Goal: Task Accomplishment & Management: Use online tool/utility

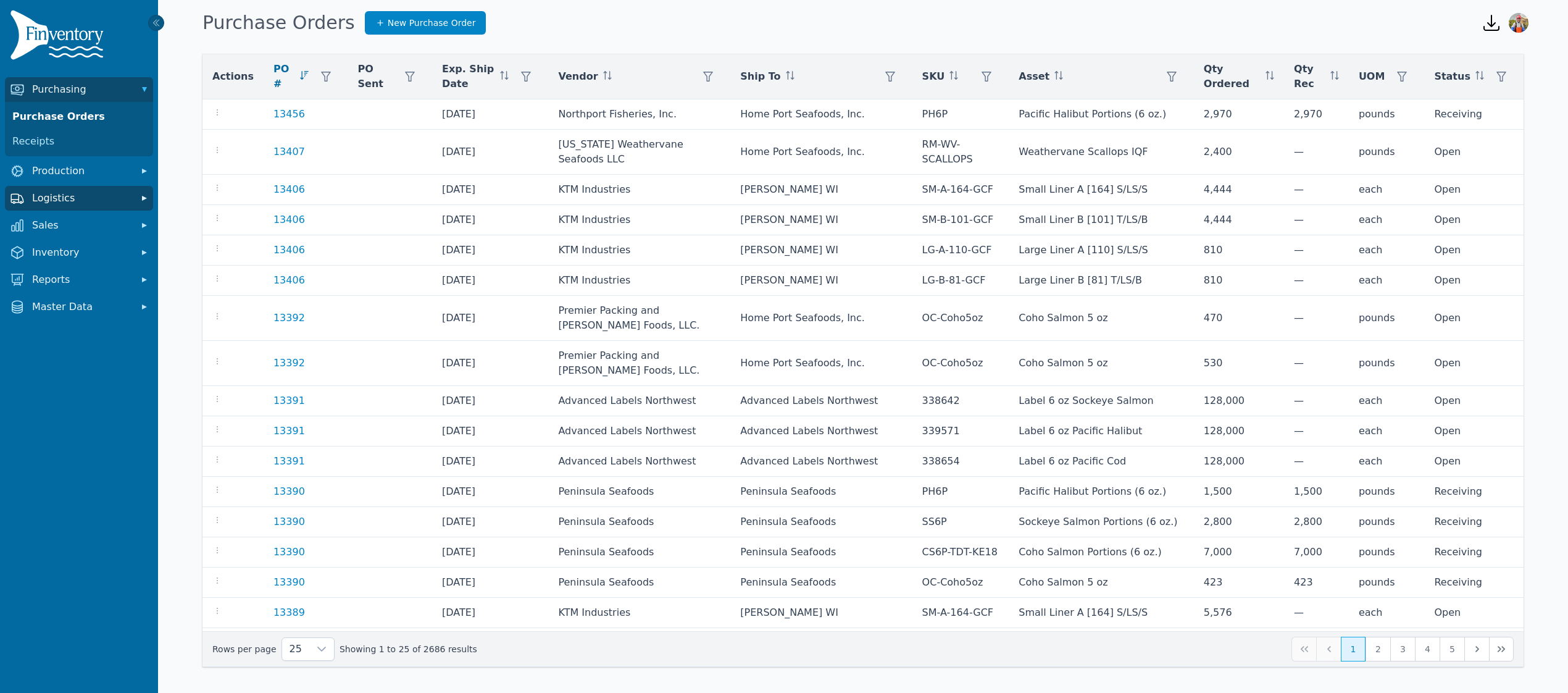
click at [75, 191] on span "Logistics" at bounding box center [81, 198] width 98 height 15
click at [64, 224] on link "Transfer Orders" at bounding box center [79, 225] width 143 height 25
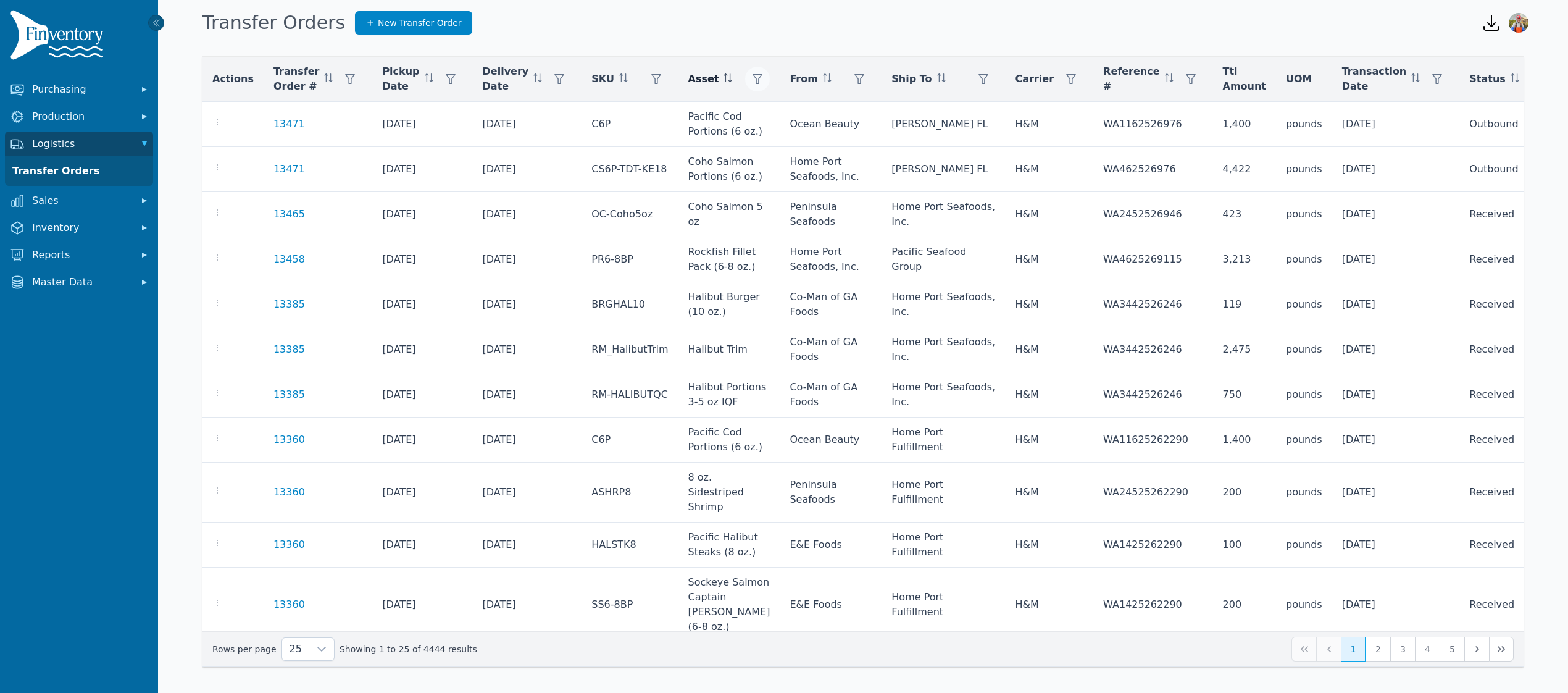
click at [769, 83] on button "button" at bounding box center [757, 79] width 25 height 25
click at [811, 110] on div "Any" at bounding box center [815, 112] width 106 height 25
click at [825, 145] on input "text" at bounding box center [917, 144] width 291 height 26
type input "*"
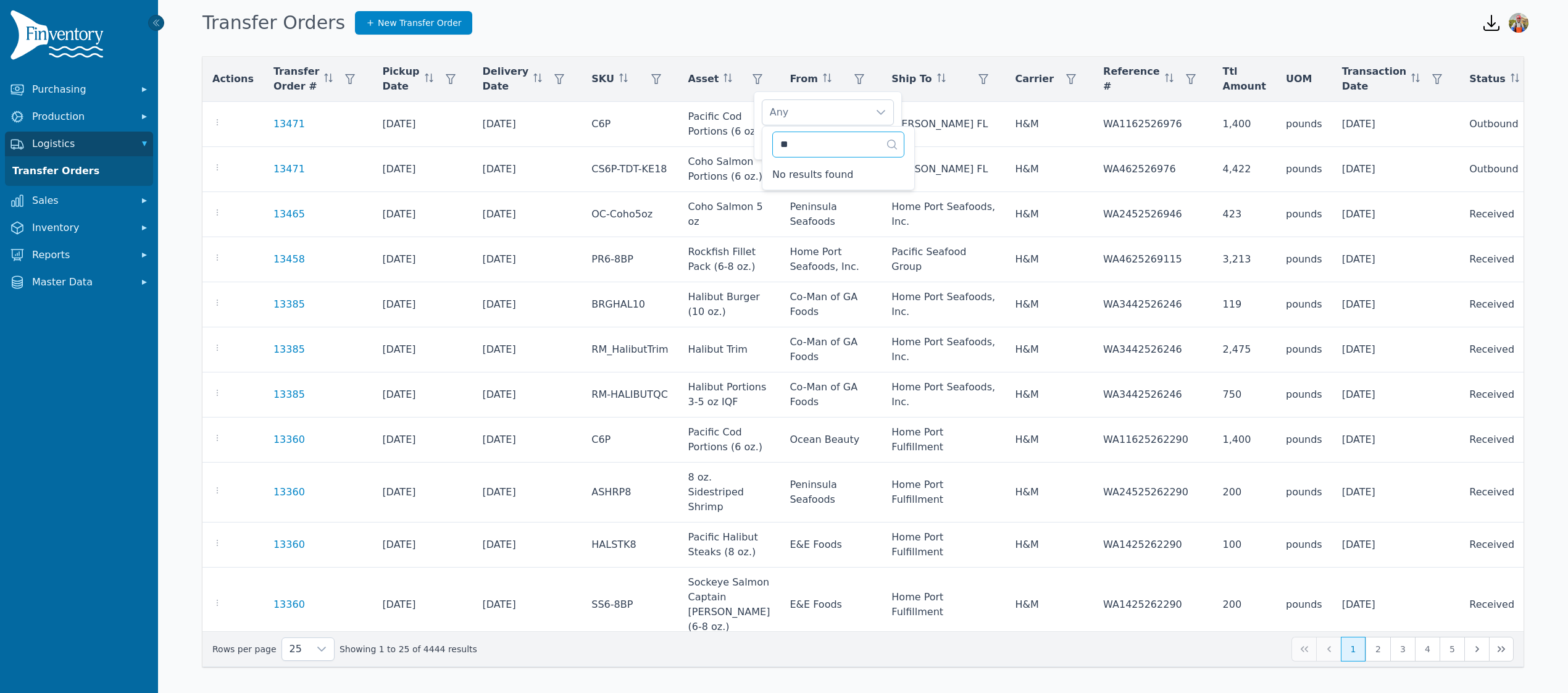
type input "*"
click at [849, 79] on div "From" at bounding box center [830, 79] width 82 height 25
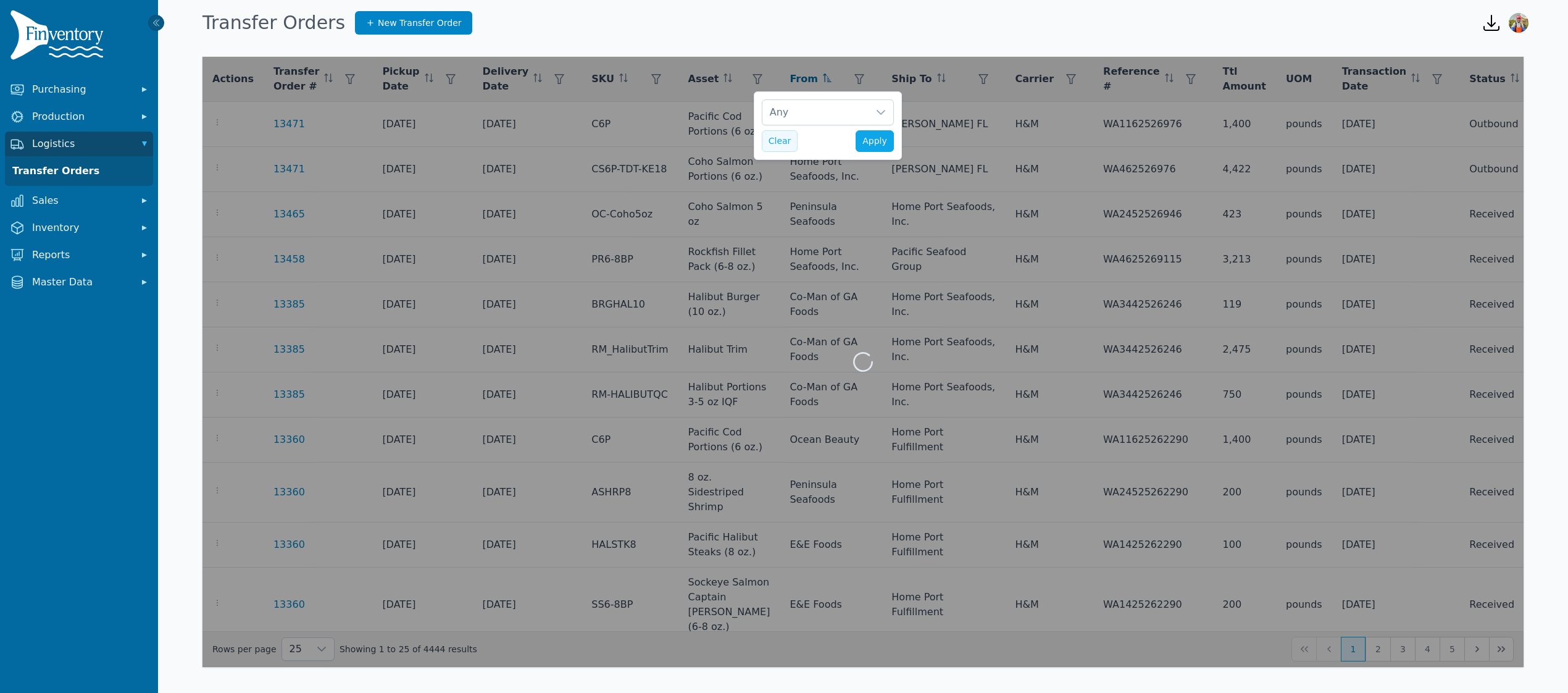
click at [788, 141] on button "Clear" at bounding box center [780, 141] width 36 height 22
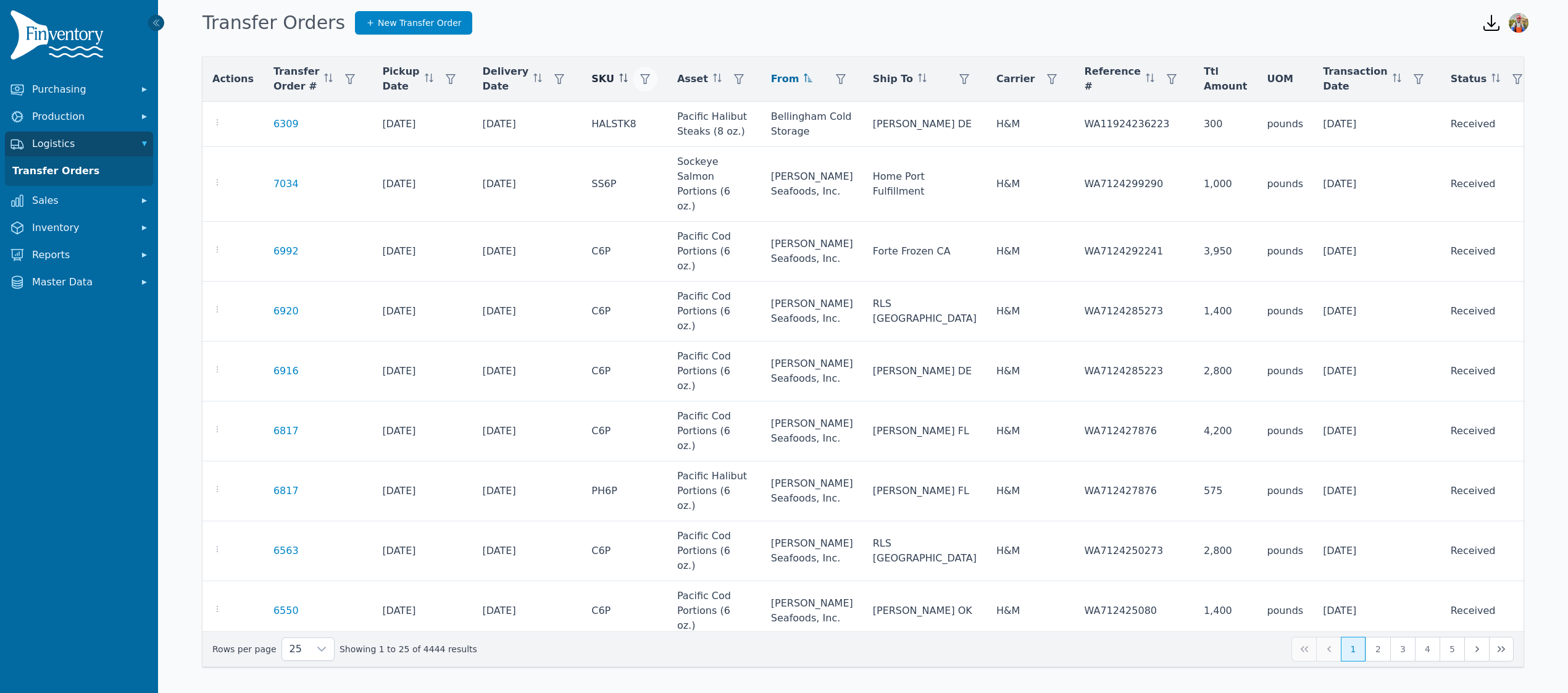
click at [640, 77] on button "button" at bounding box center [645, 79] width 25 height 25
click at [683, 106] on div "Any" at bounding box center [695, 112] width 106 height 25
click at [728, 141] on input "text" at bounding box center [759, 144] width 212 height 26
type input "*"
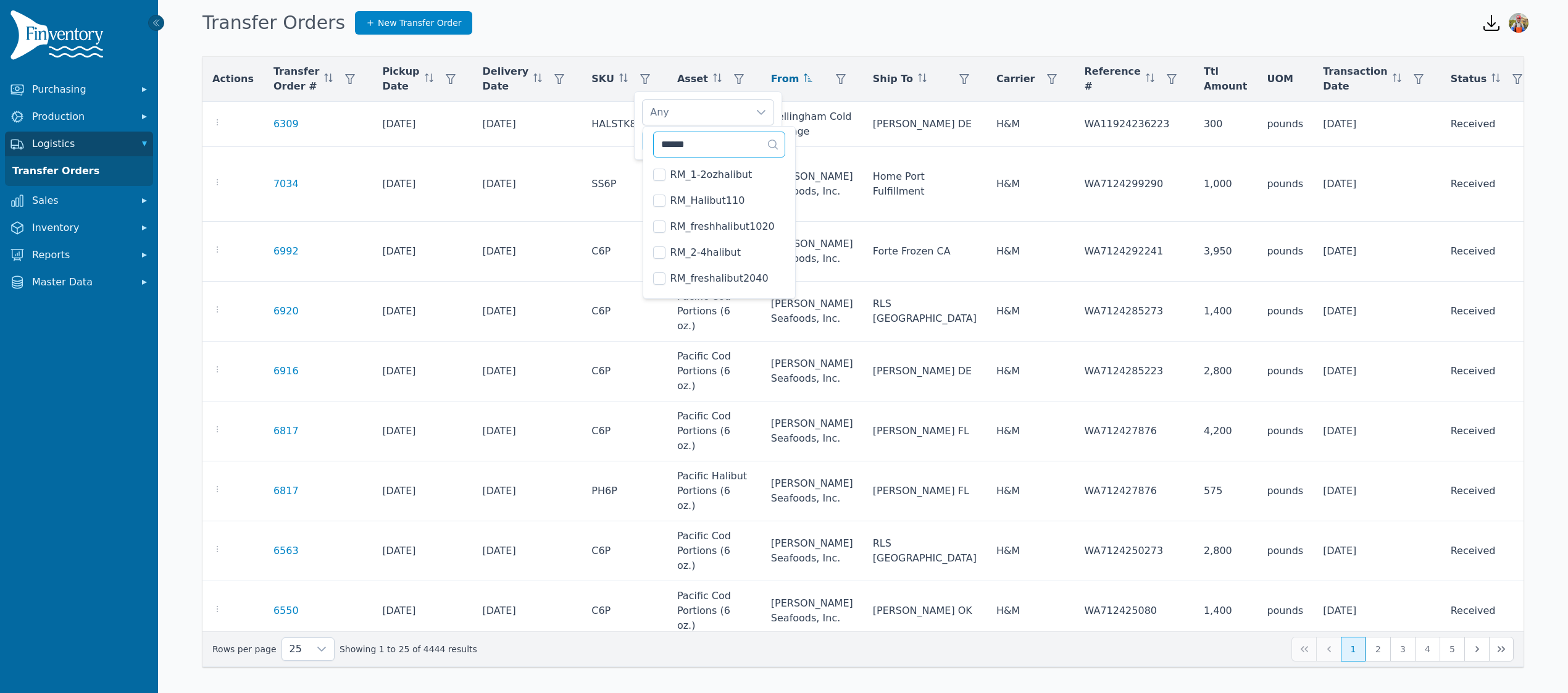
type input "*******"
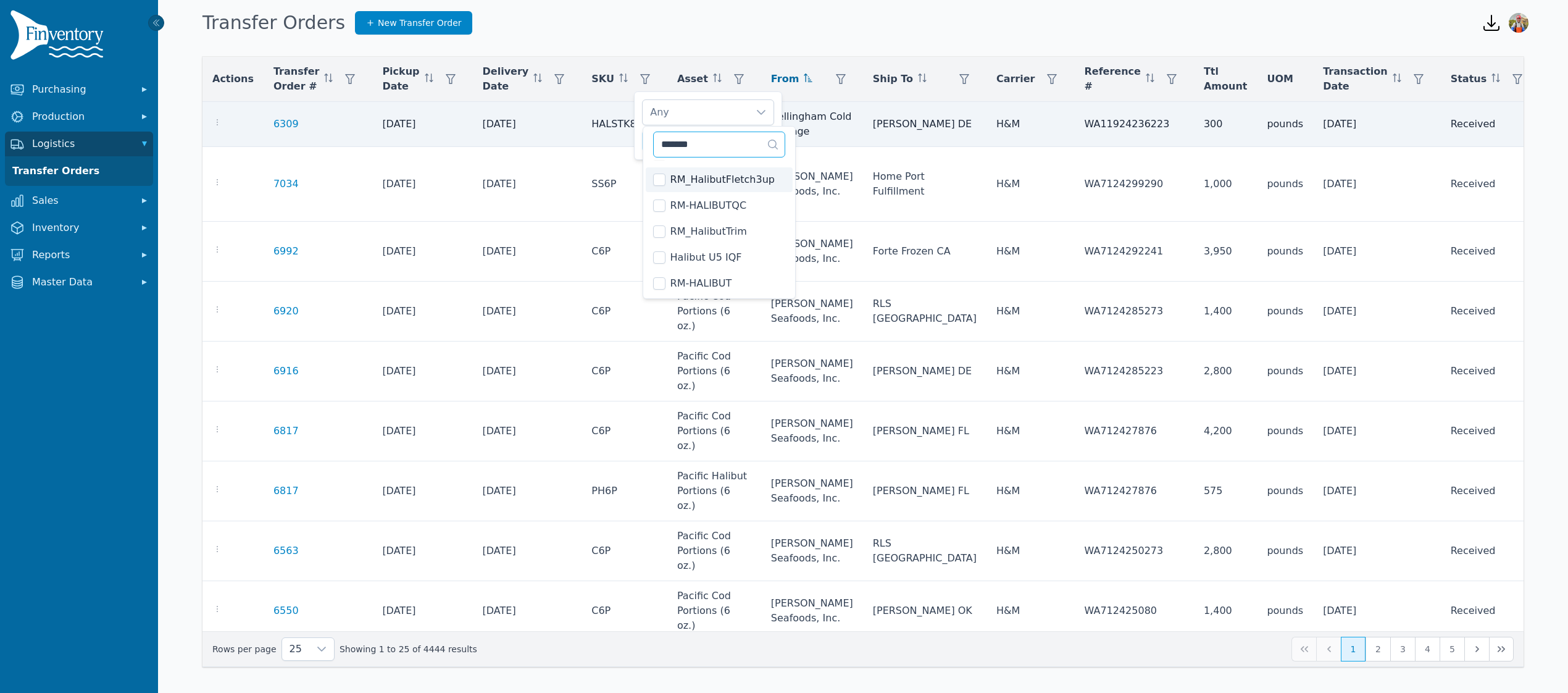
drag, startPoint x: 728, startPoint y: 139, endPoint x: 618, endPoint y: 132, distance: 110.2
click at [618, 132] on body "Purchasing Production Logistics Transfer Orders Sales Inventory Reports Master …" at bounding box center [784, 346] width 1568 height 693
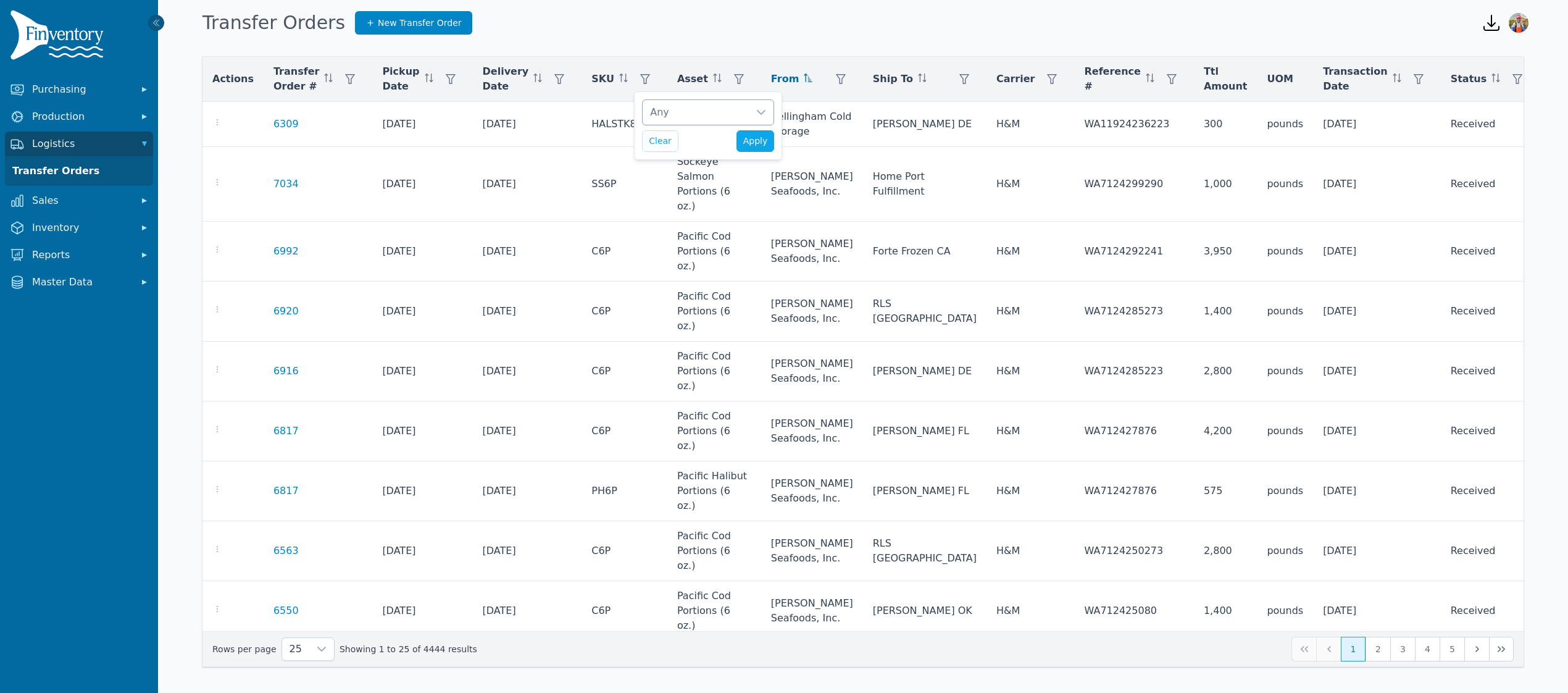
click at [688, 110] on div "Any" at bounding box center [695, 112] width 106 height 25
drag, startPoint x: 713, startPoint y: 143, endPoint x: 637, endPoint y: 148, distance: 76.2
click at [637, 148] on body "Purchasing Production Logistics Transfer Orders Sales Inventory Reports Master …" at bounding box center [784, 346] width 1568 height 693
click at [687, 123] on div "Any" at bounding box center [695, 112] width 106 height 25
drag, startPoint x: 712, startPoint y: 151, endPoint x: 645, endPoint y: 148, distance: 67.1
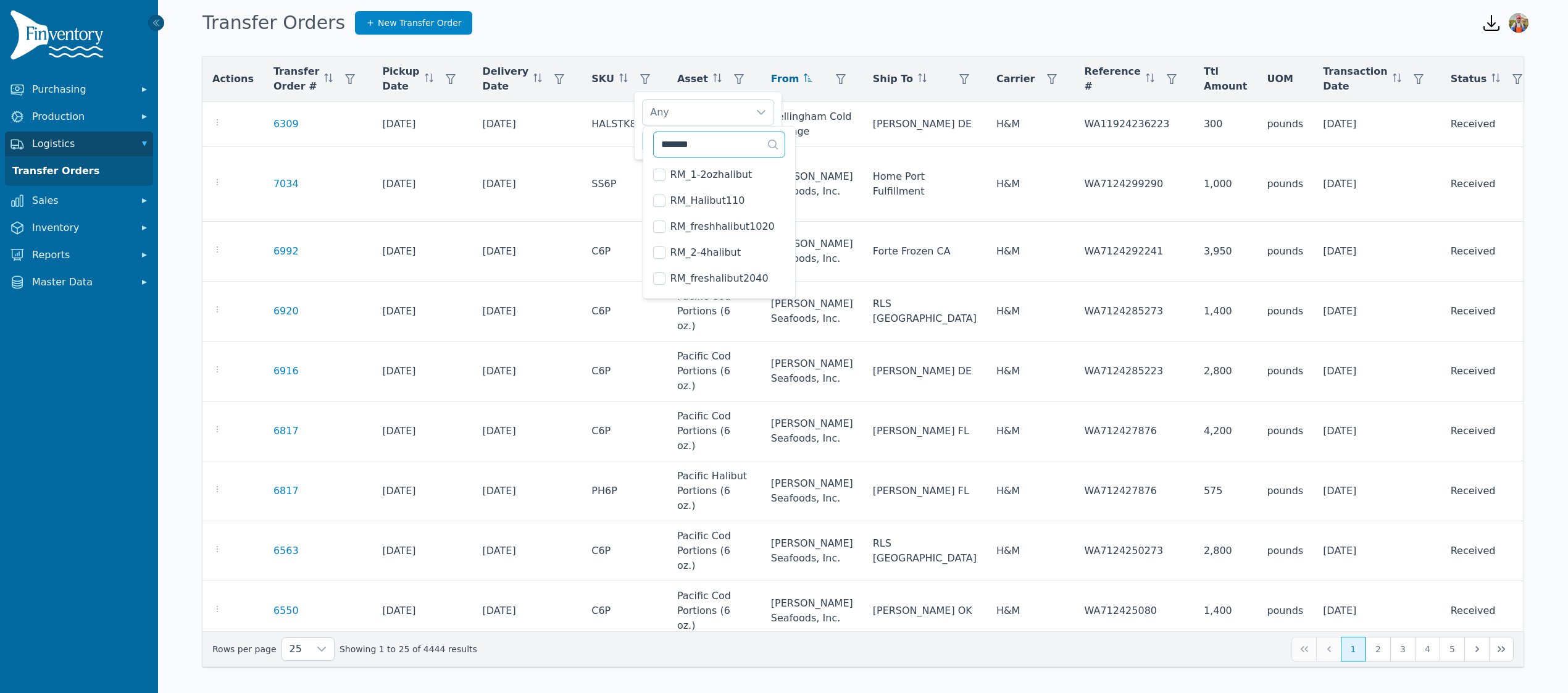
click at [645, 148] on div "******* 22 results are available" at bounding box center [719, 143] width 152 height 33
type input "**"
drag, startPoint x: 640, startPoint y: 125, endPoint x: 650, endPoint y: 127, distance: 10.2
click at [640, 125] on div "PH6P Clear Apply" at bounding box center [708, 126] width 148 height 69
click at [759, 144] on span "Apply" at bounding box center [755, 141] width 25 height 13
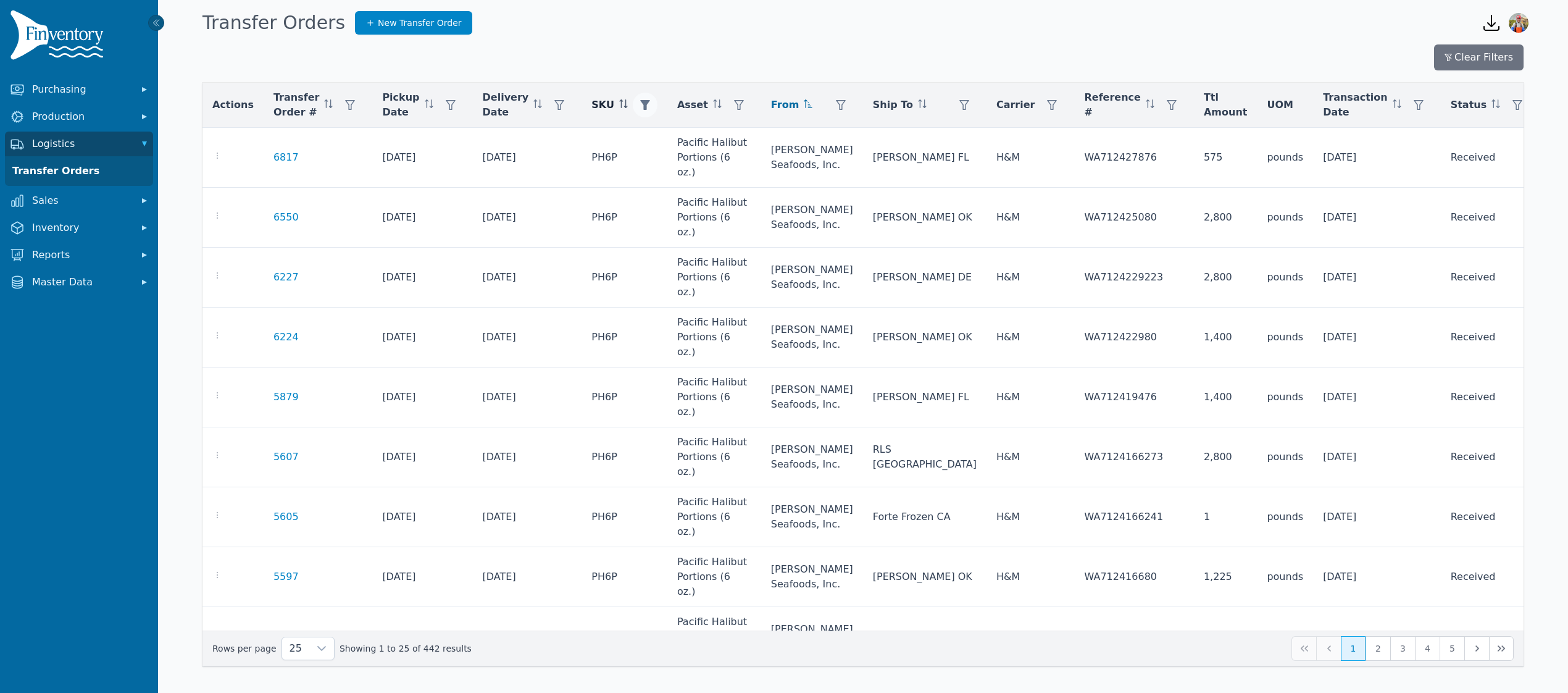
click at [647, 102] on icon "button" at bounding box center [645, 105] width 10 height 10
click at [661, 168] on button "Clear" at bounding box center [663, 168] width 36 height 22
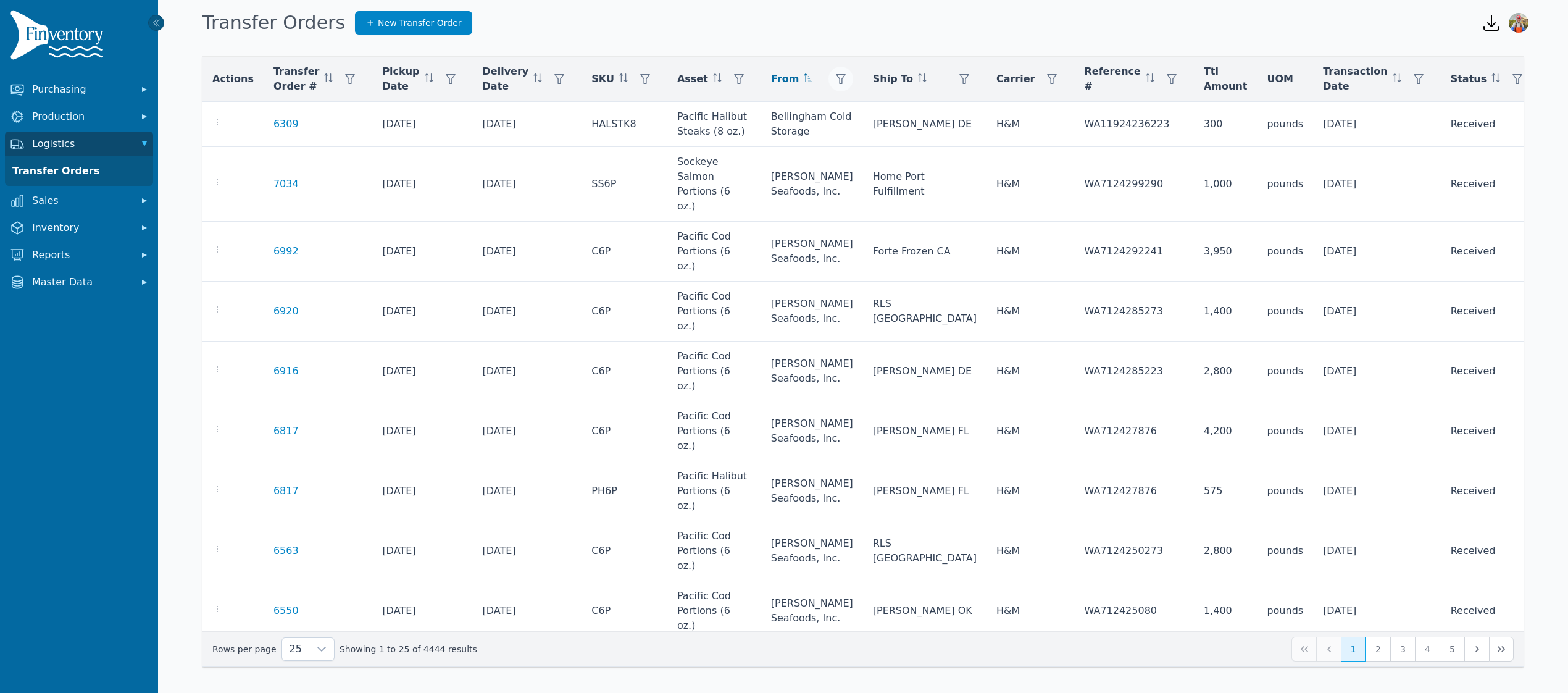
click at [853, 83] on button "button" at bounding box center [841, 79] width 25 height 25
click at [886, 109] on div "Any" at bounding box center [912, 112] width 106 height 25
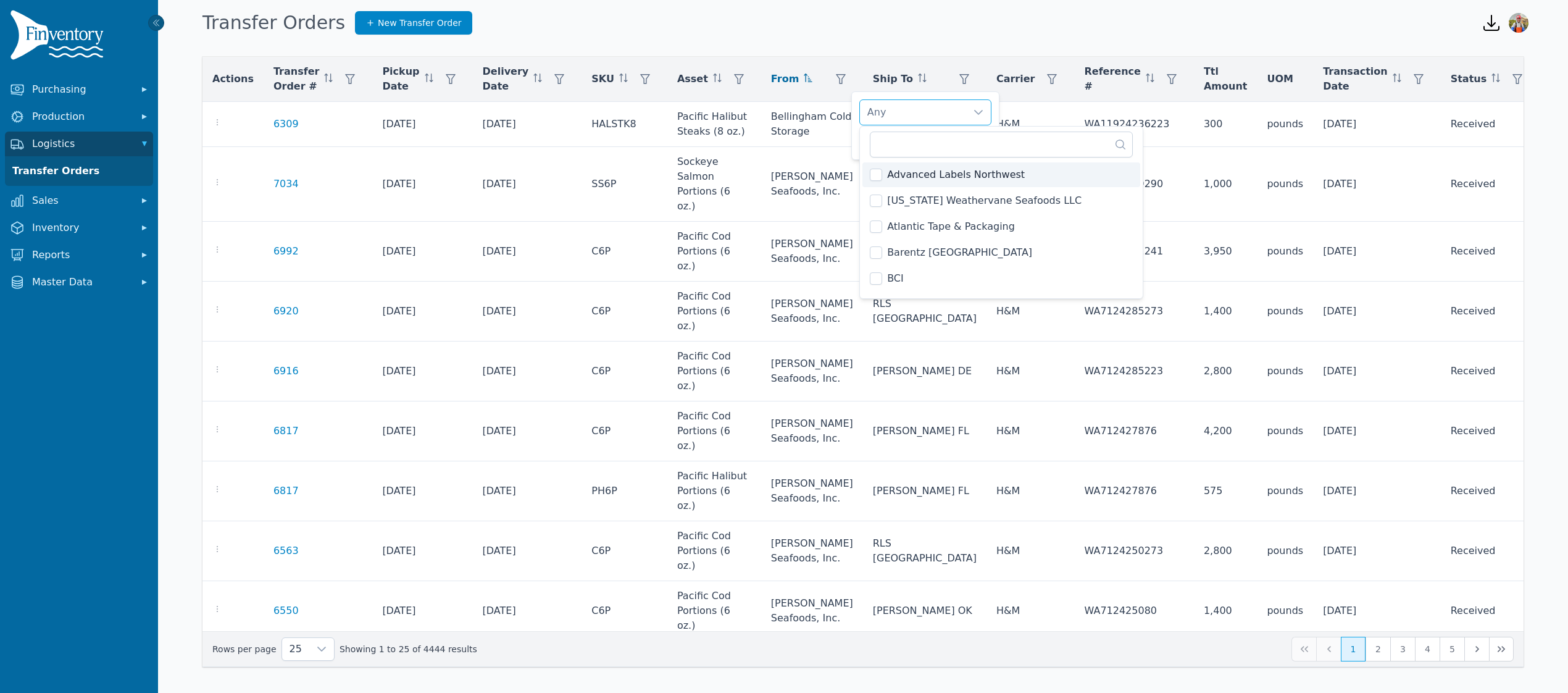
click at [867, 105] on div "Any" at bounding box center [912, 112] width 106 height 25
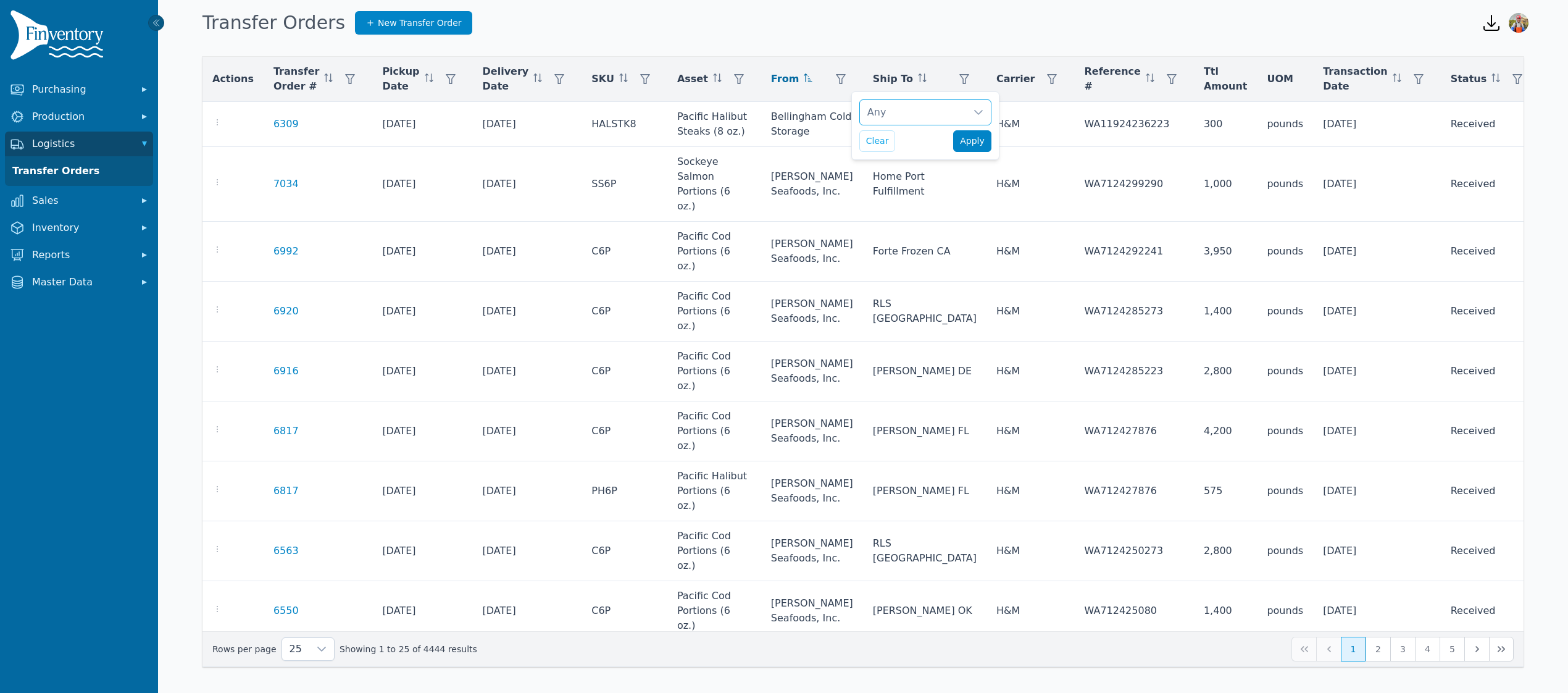
click at [965, 146] on span "Apply" at bounding box center [972, 141] width 25 height 13
click at [69, 175] on link "Transfer Orders" at bounding box center [79, 171] width 143 height 25
click at [533, 76] on div "Delivery Date" at bounding box center [527, 79] width 90 height 30
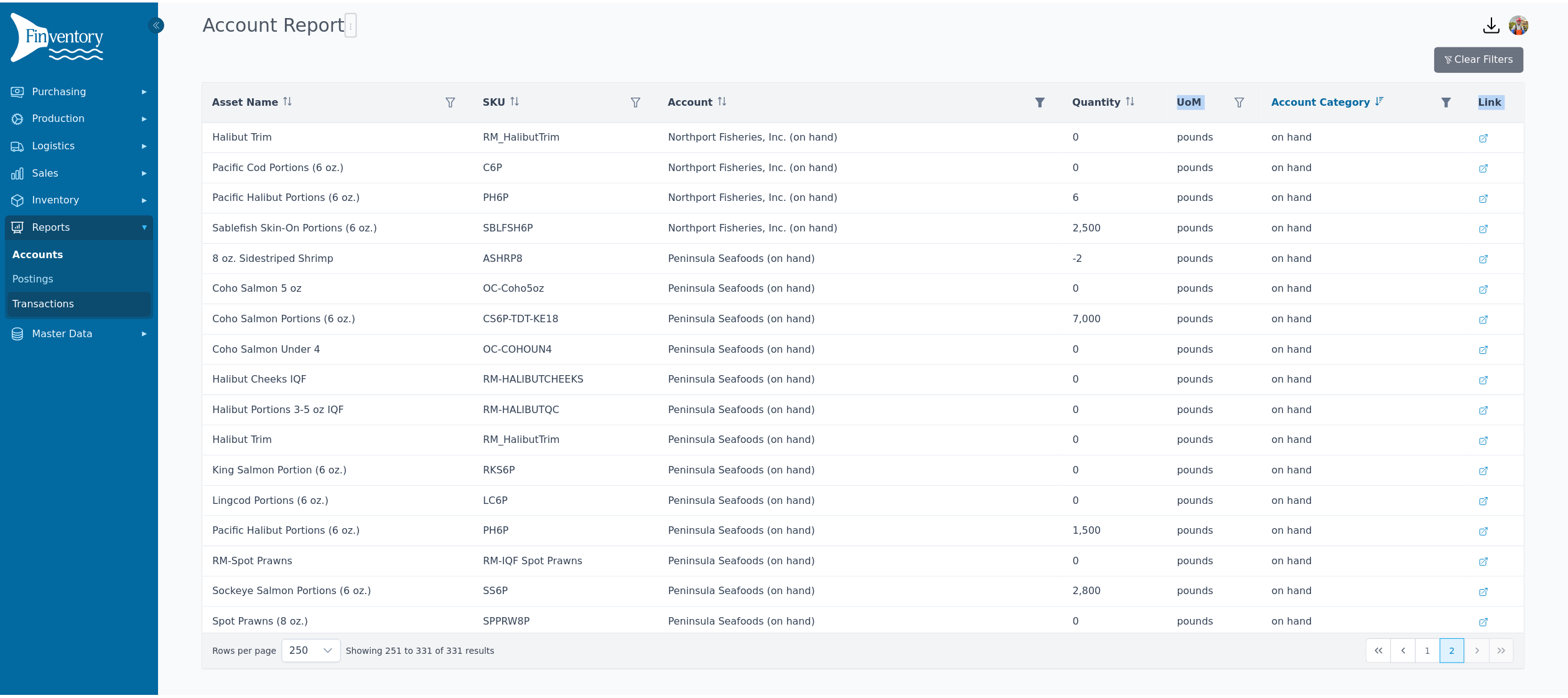
scroll to position [1972, 0]
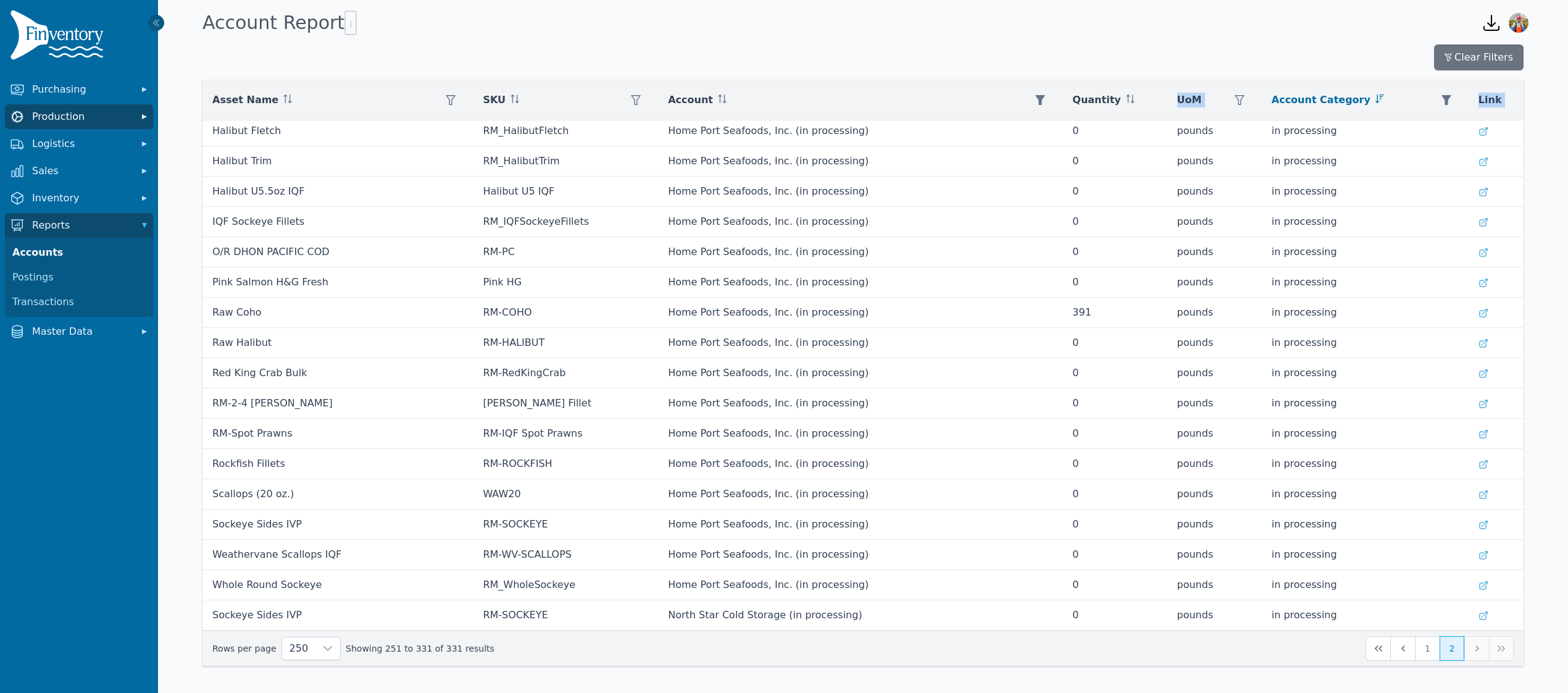
click at [64, 112] on span "Production" at bounding box center [81, 116] width 98 height 15
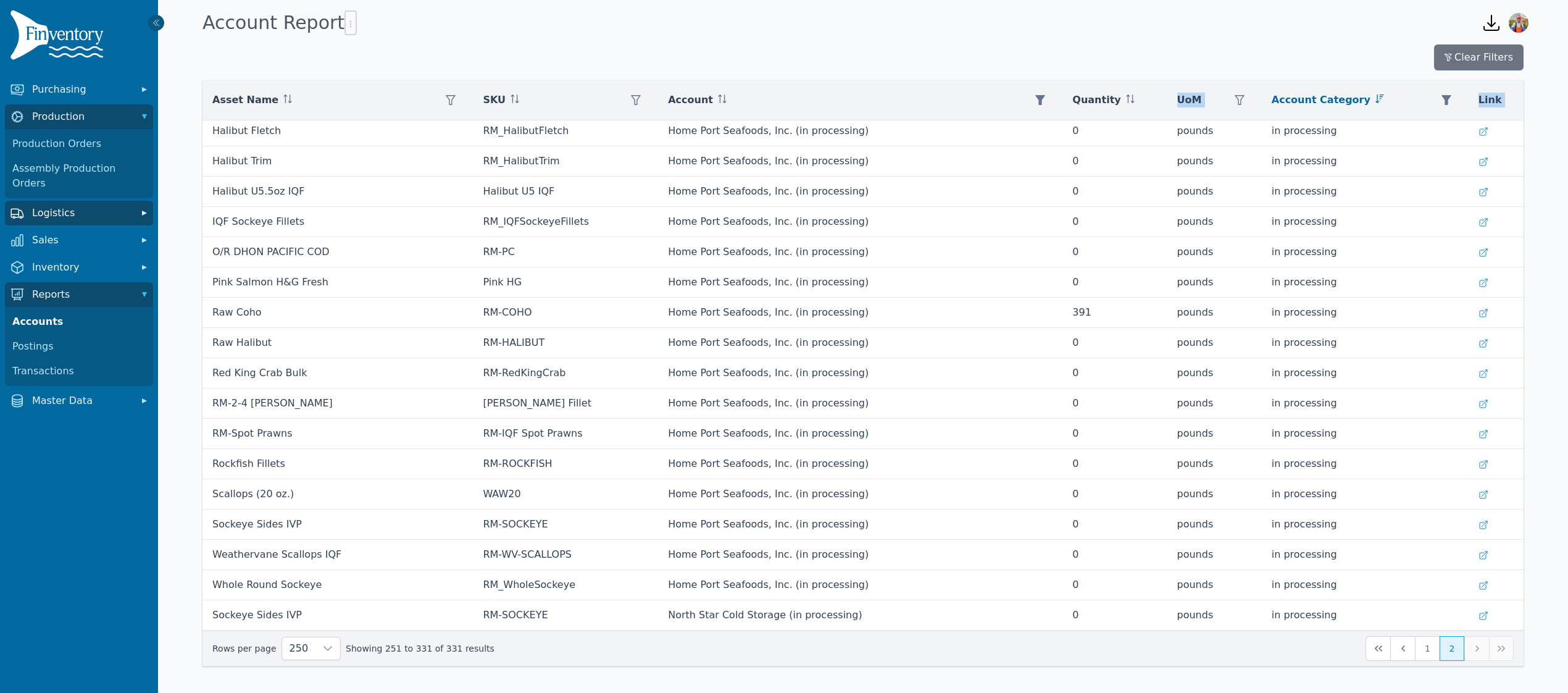
click at [57, 201] on button "Logistics" at bounding box center [79, 213] width 148 height 25
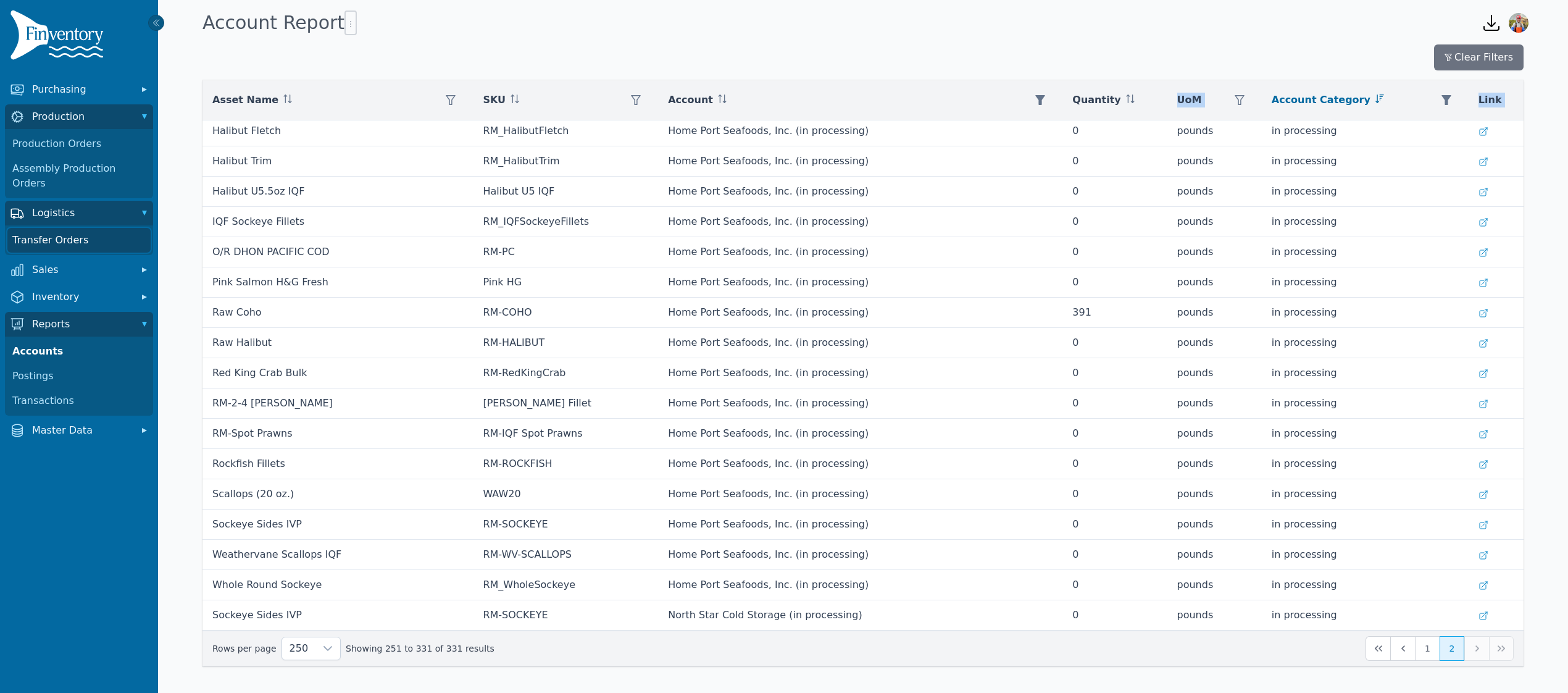
click at [61, 228] on link "Transfer Orders" at bounding box center [79, 240] width 143 height 25
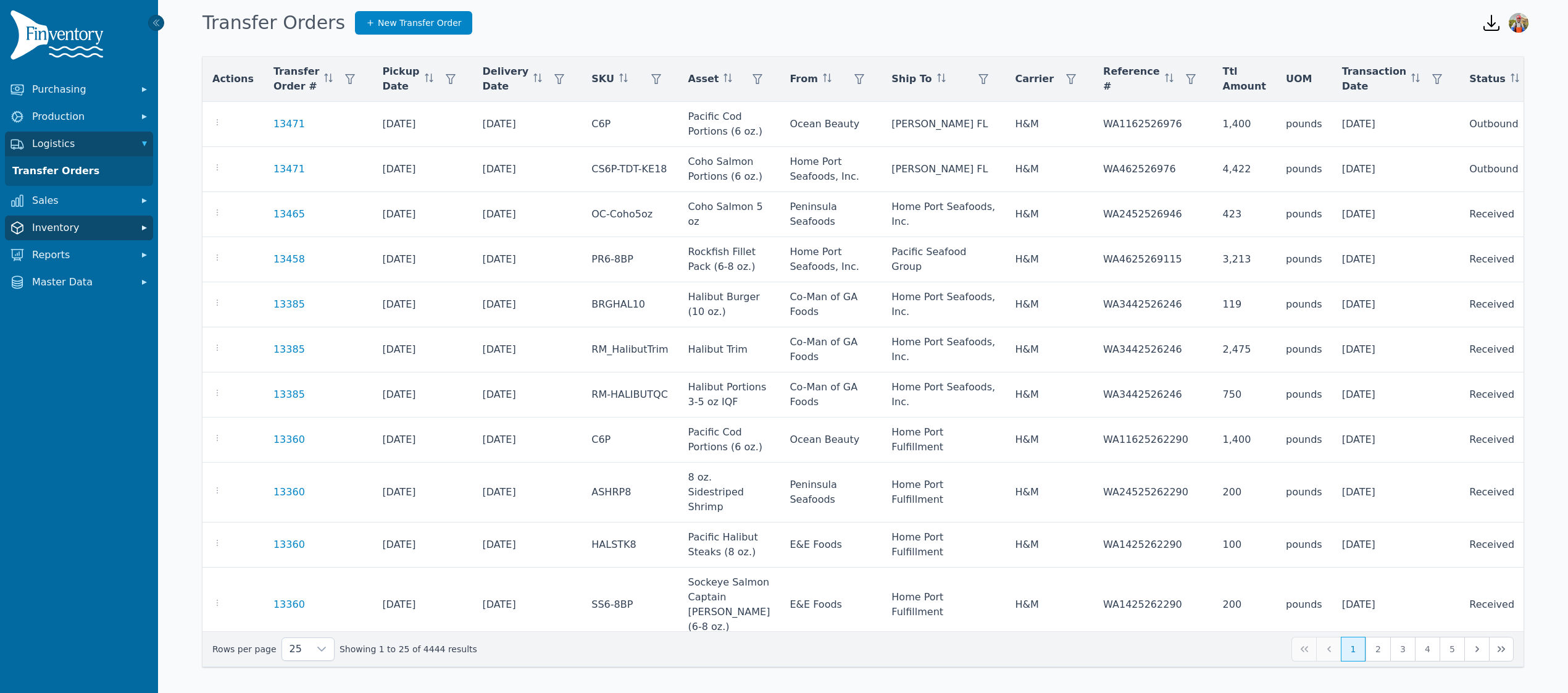
click at [69, 231] on span "Inventory" at bounding box center [81, 228] width 98 height 15
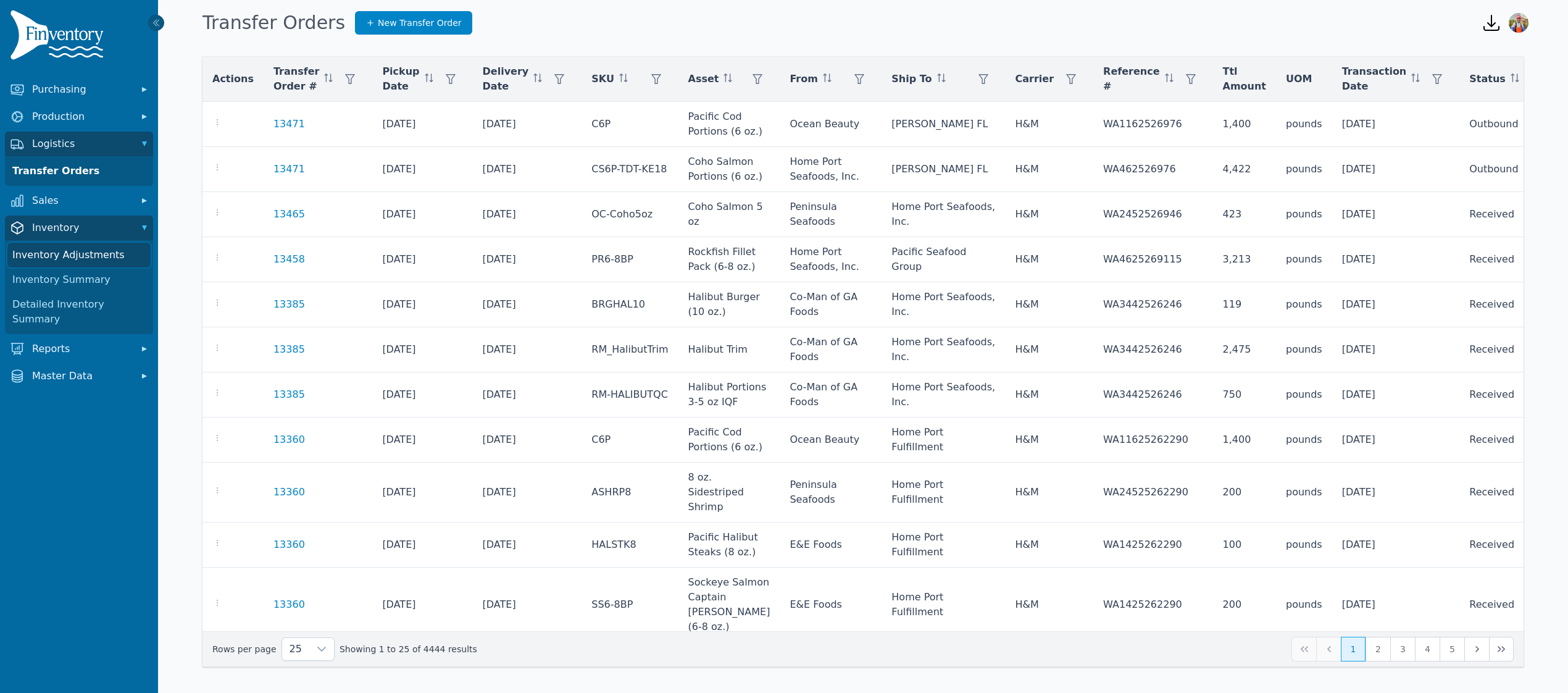
click at [73, 254] on link "Inventory Adjustments" at bounding box center [79, 255] width 143 height 25
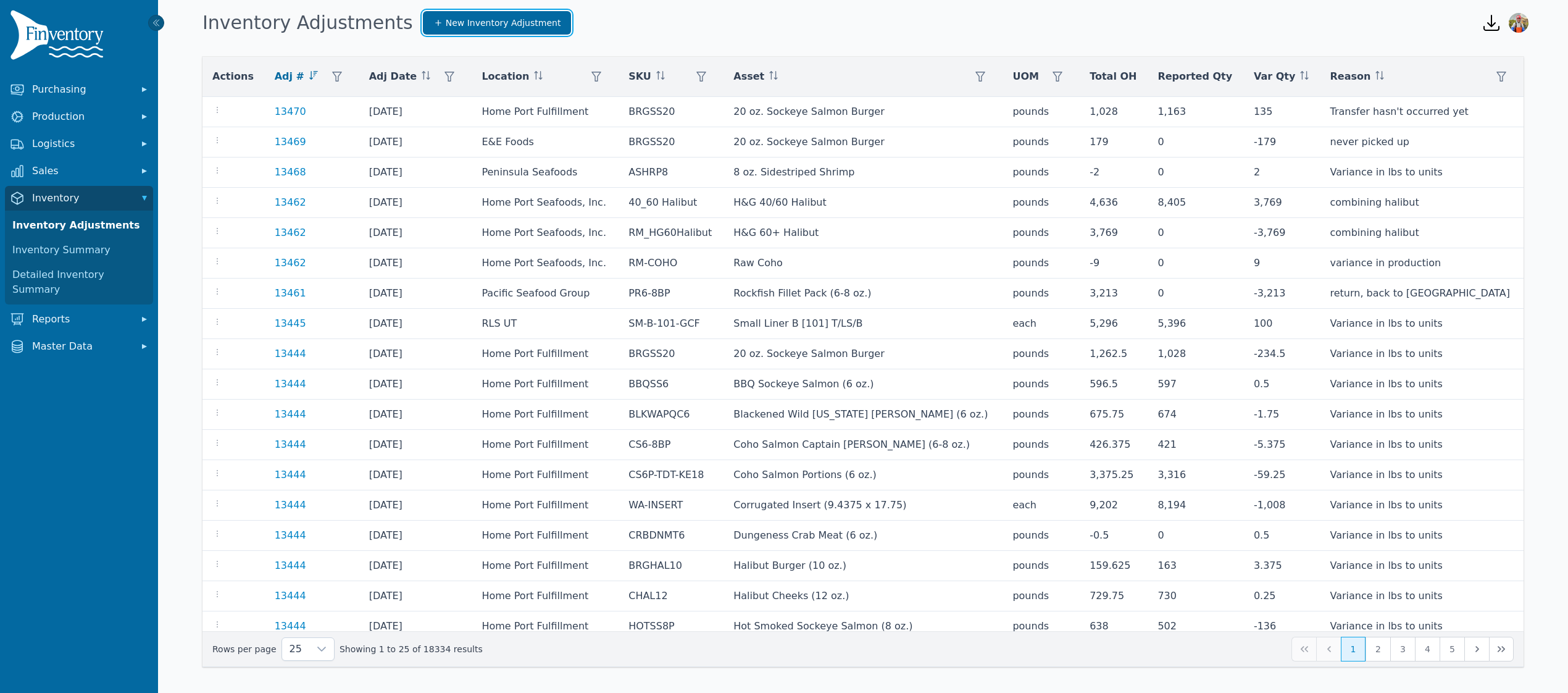
click at [450, 12] on link "New Inventory Adjustment" at bounding box center [497, 22] width 149 height 24
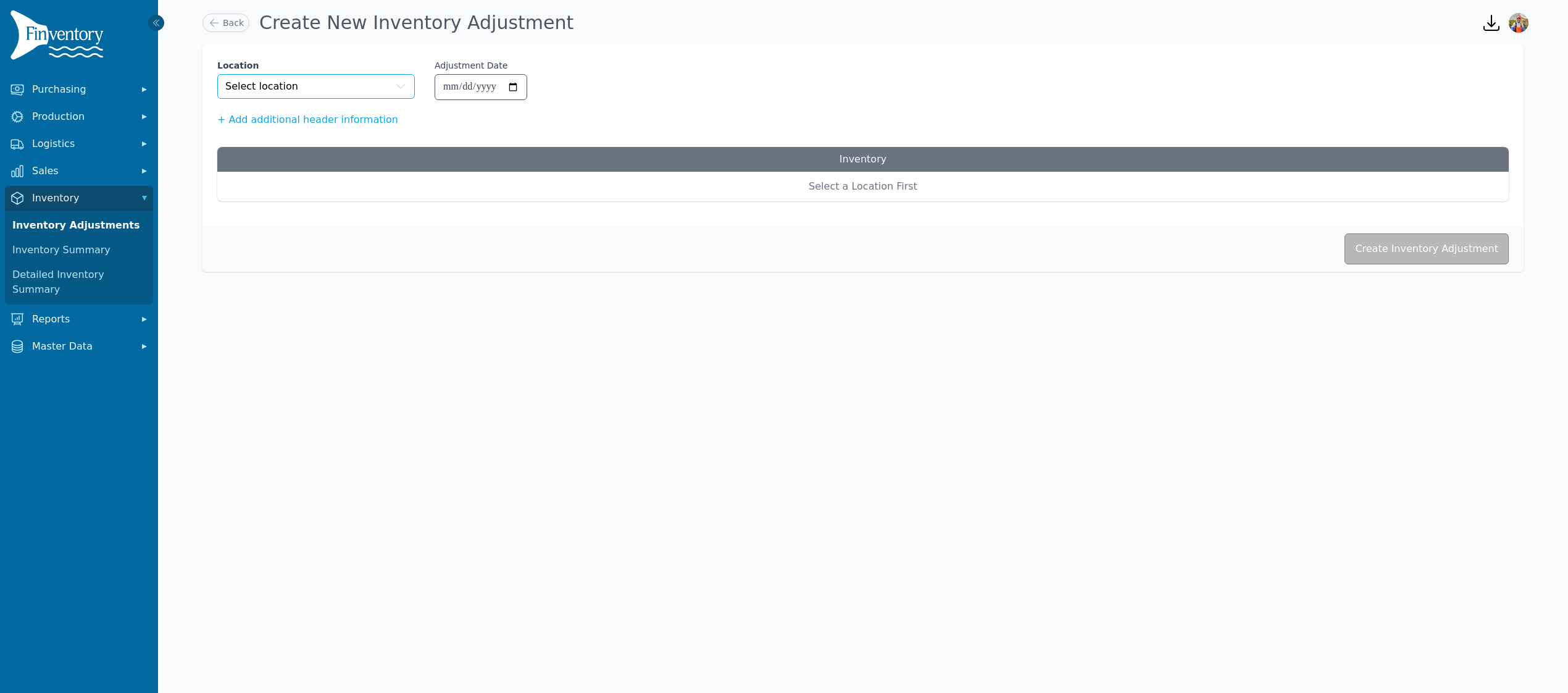
click at [337, 81] on button "Select location" at bounding box center [316, 86] width 198 height 25
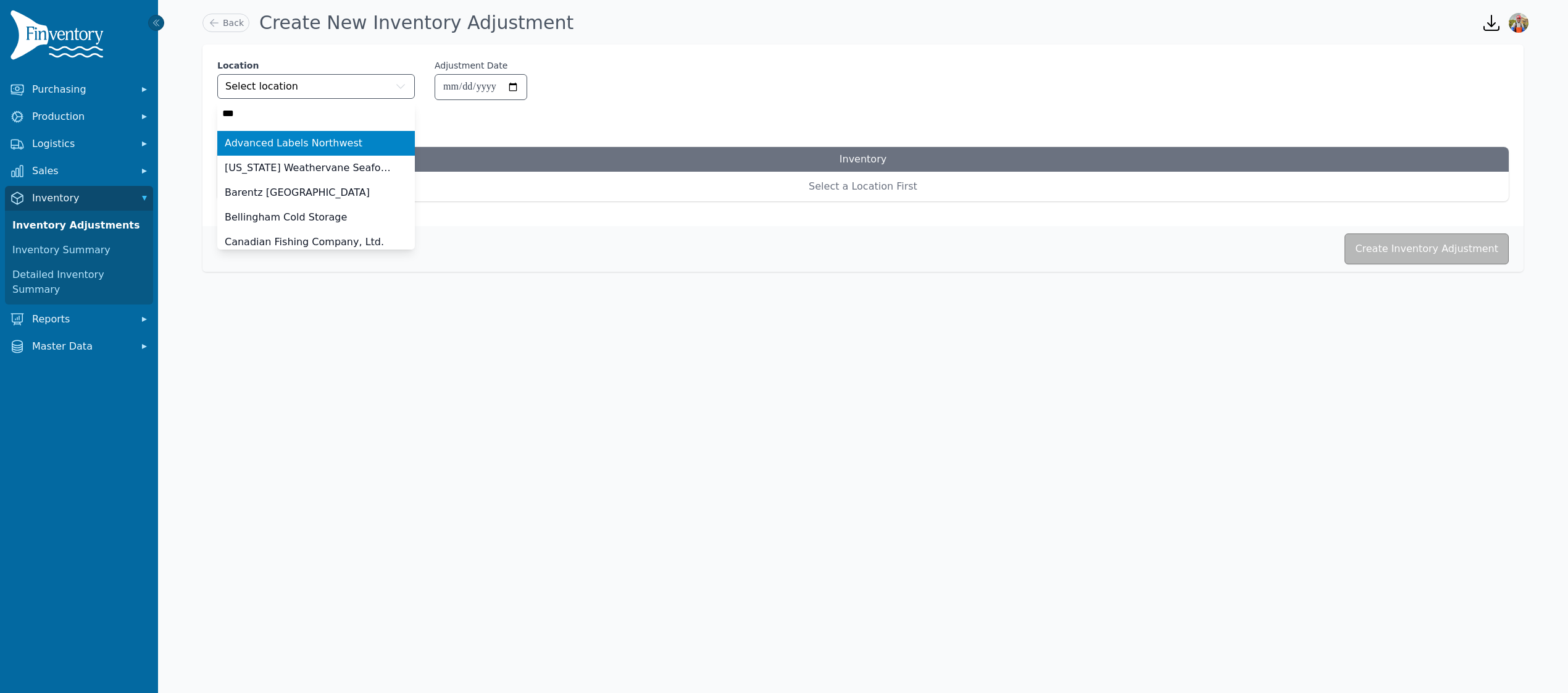
type input "****"
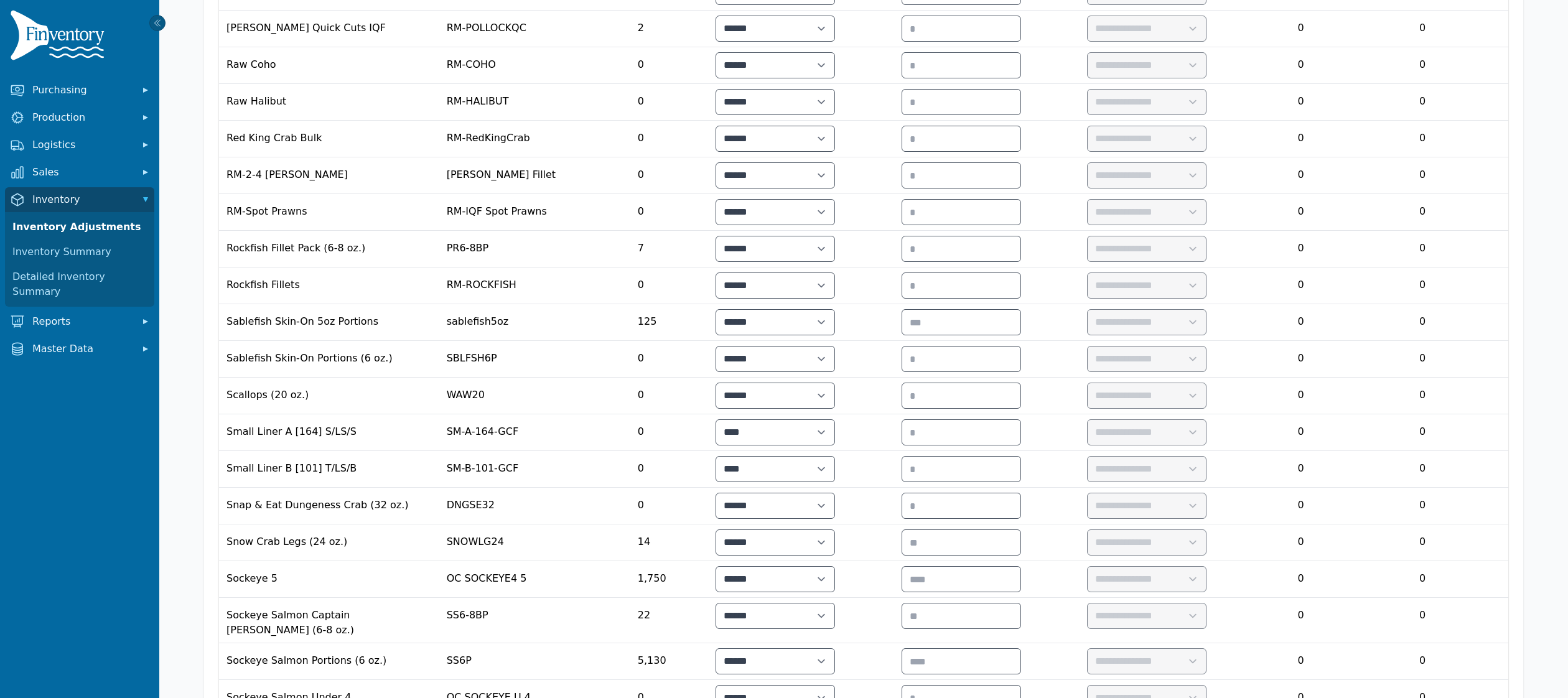
scroll to position [2538, 0]
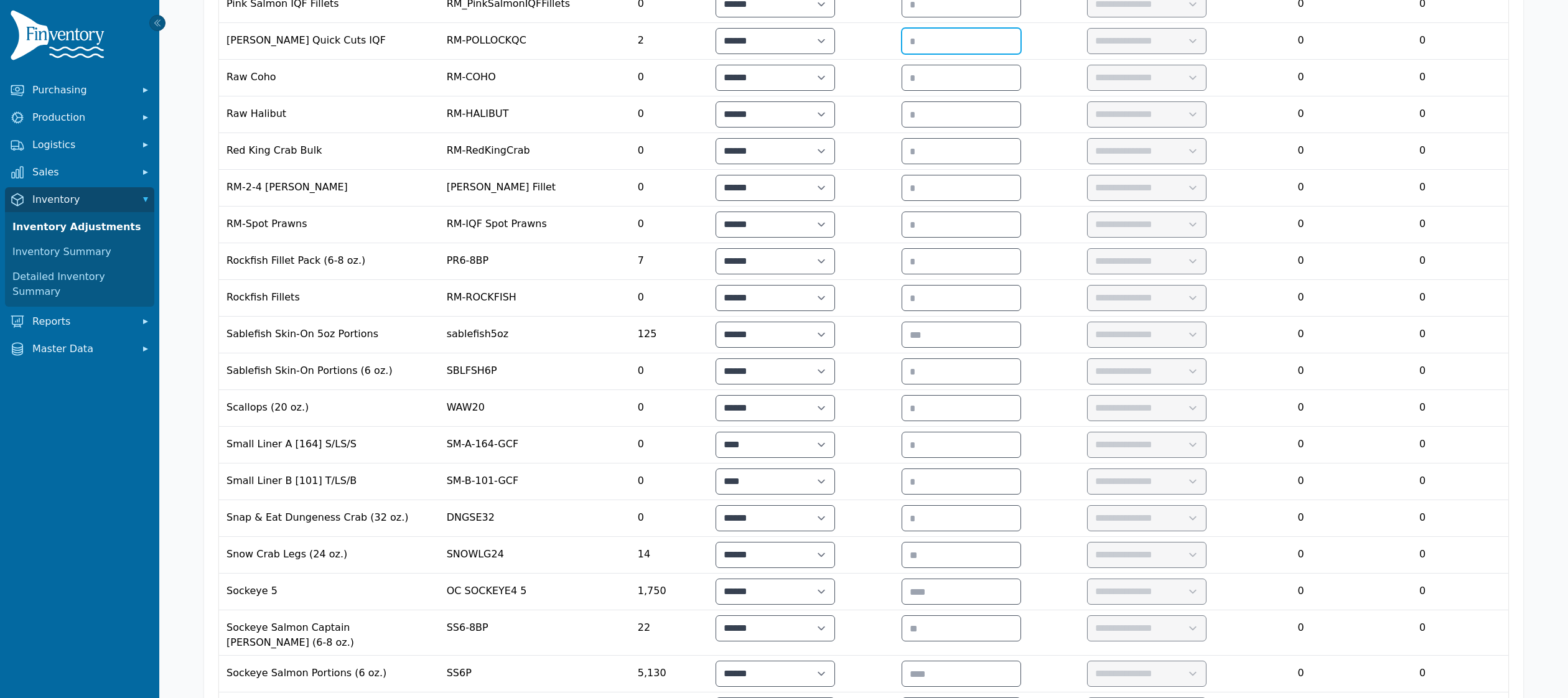
click at [977, 54] on input "number" at bounding box center [961, 41] width 118 height 25
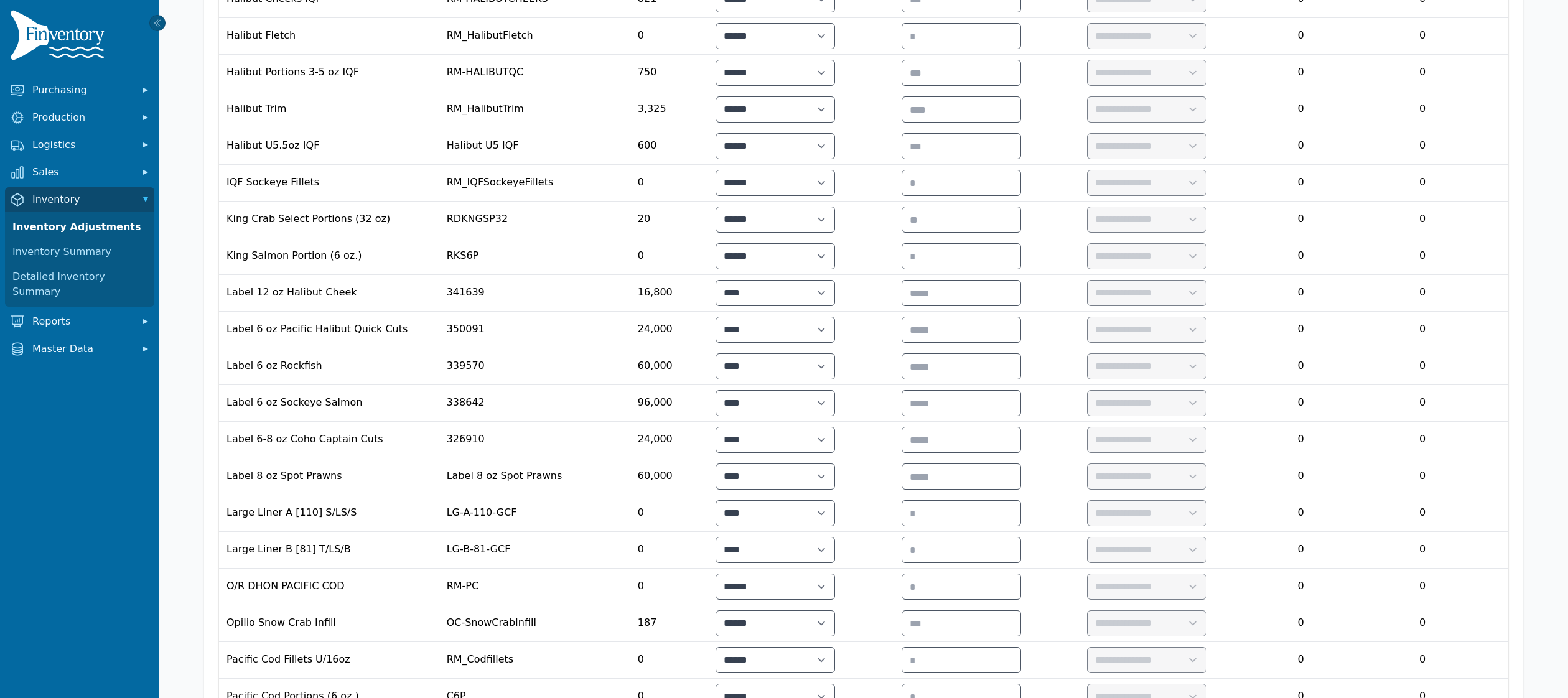
scroll to position [2037, 0]
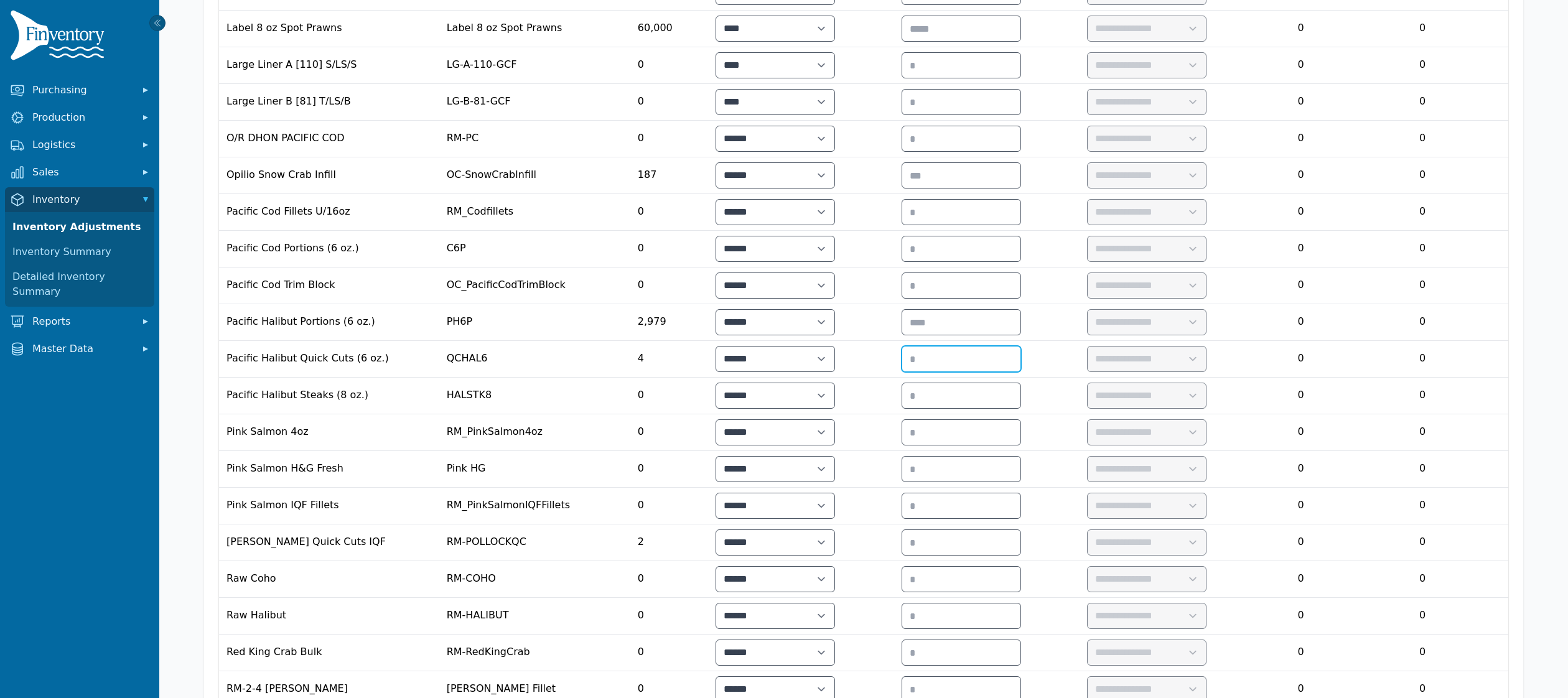
click at [988, 371] on input "number" at bounding box center [961, 359] width 118 height 25
type input "***"
click at [1205, 371] on select "**********" at bounding box center [1147, 359] width 118 height 25
click at [1155, 371] on select "**********" at bounding box center [1147, 359] width 118 height 25
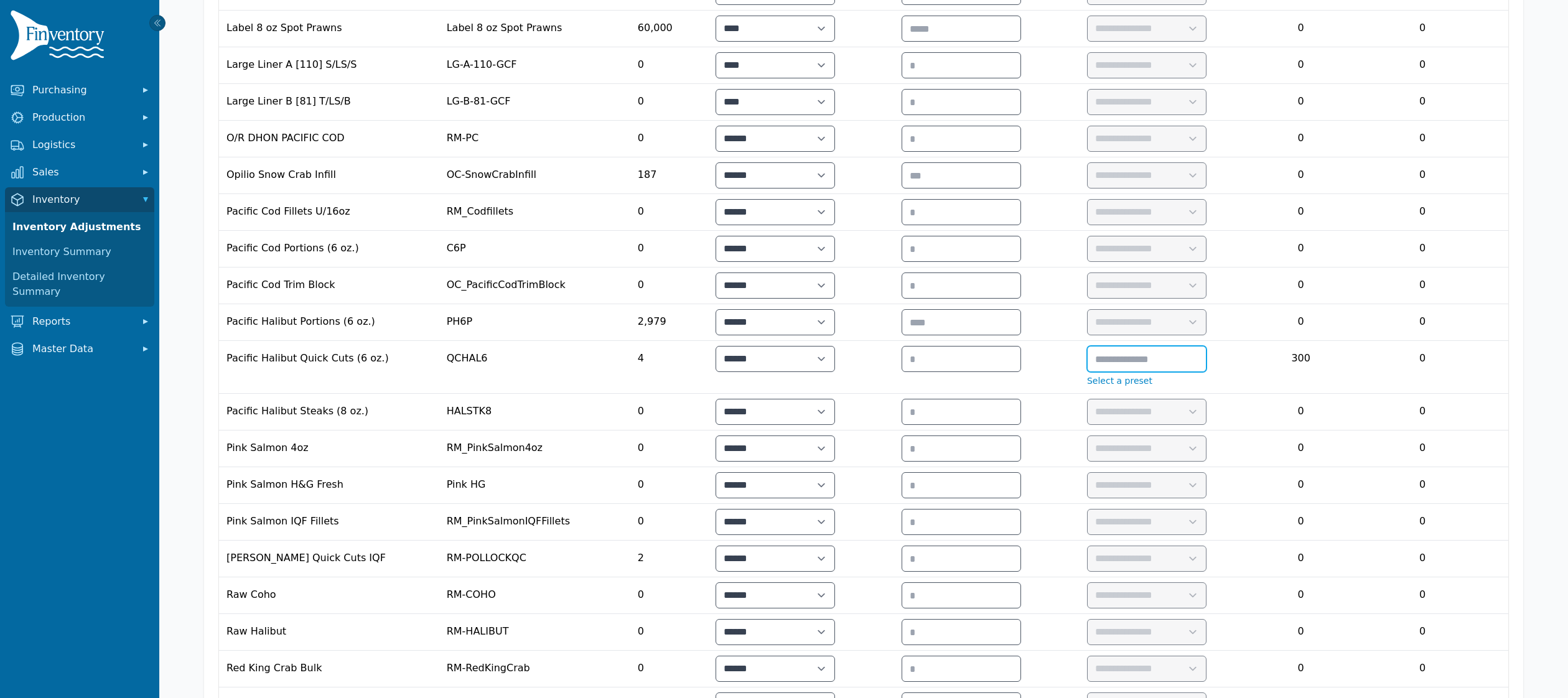
click at [1206, 371] on input "text" at bounding box center [1147, 359] width 118 height 25
type input "**********"
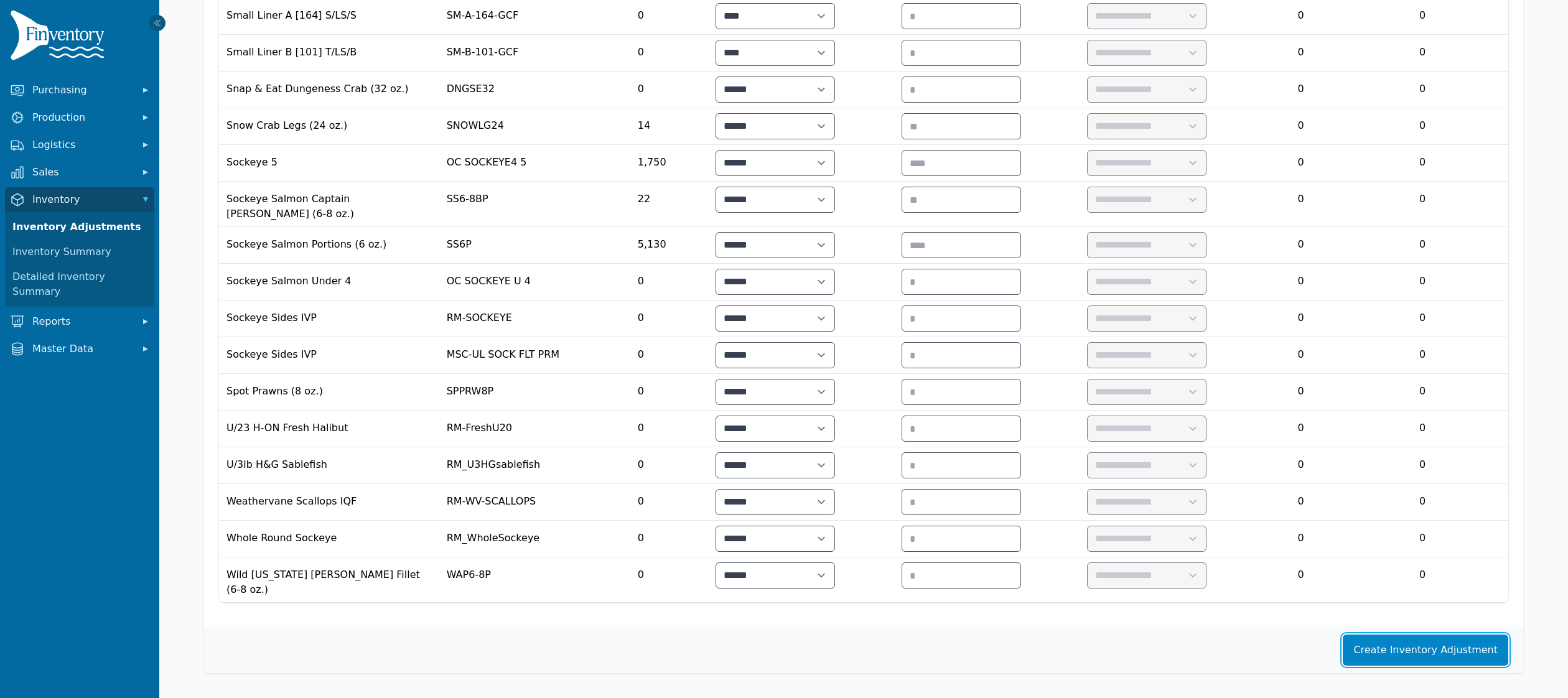
click at [1441, 652] on button "Create Inventory Adjustment" at bounding box center [1426, 650] width 165 height 31
